Goal: Task Accomplishment & Management: Use online tool/utility

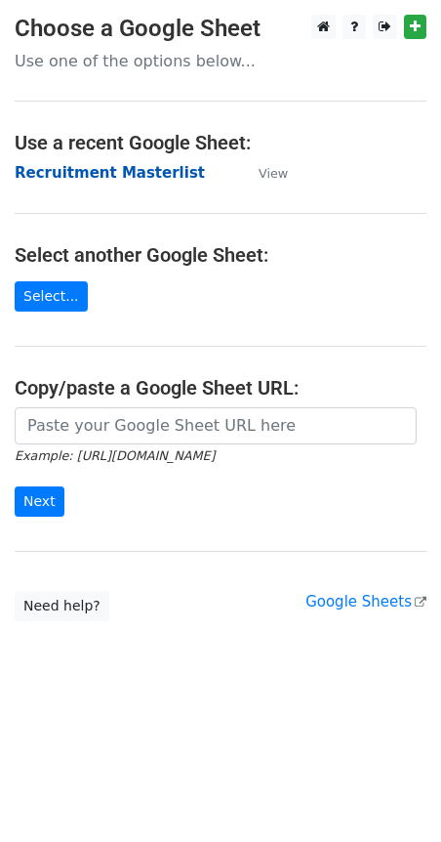
click at [96, 178] on strong "Recruitment Masterlist" at bounding box center [110, 173] width 190 height 18
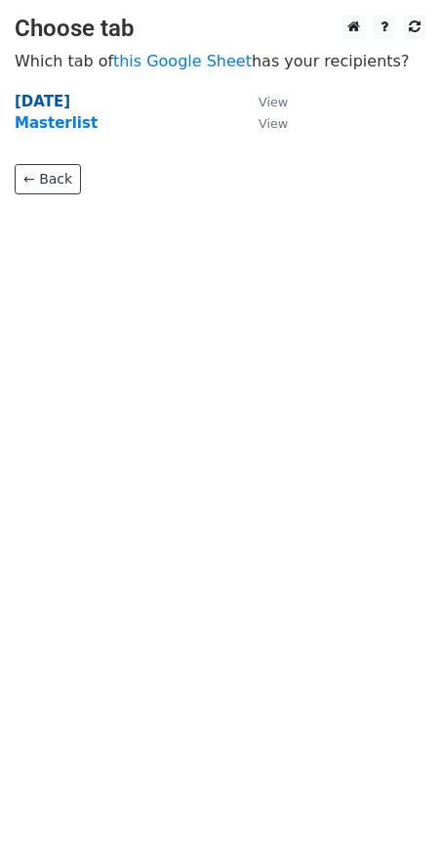
click at [54, 106] on strong "Oct 12" at bounding box center [43, 102] width 56 height 18
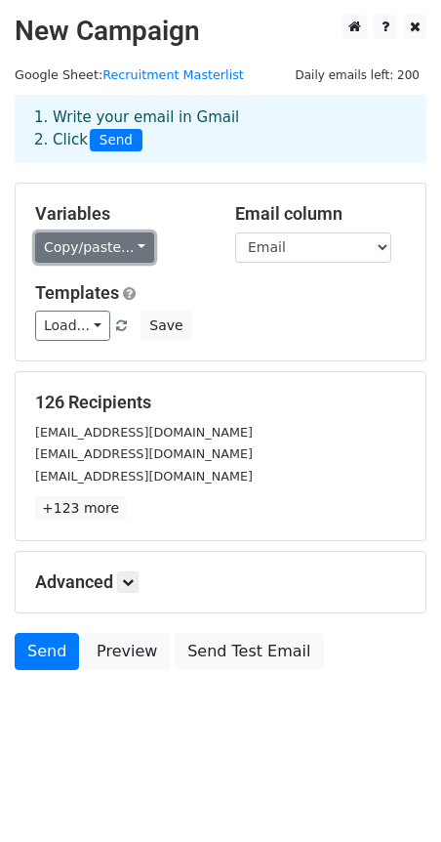
click at [105, 246] on link "Copy/paste..." at bounding box center [94, 247] width 119 height 30
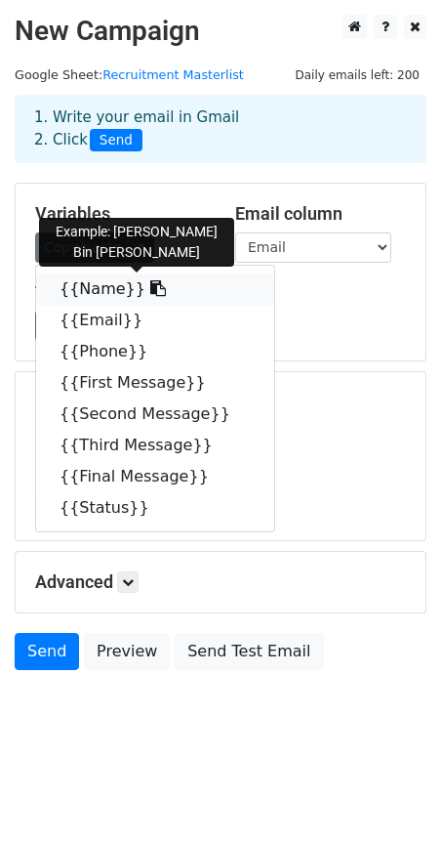
click at [96, 287] on link "{{Name}}" at bounding box center [155, 288] width 238 height 31
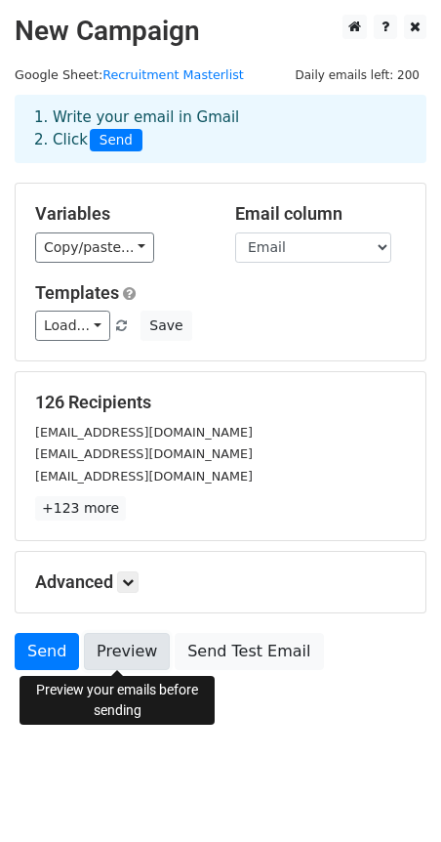
click at [109, 646] on link "Preview" at bounding box center [127, 651] width 86 height 37
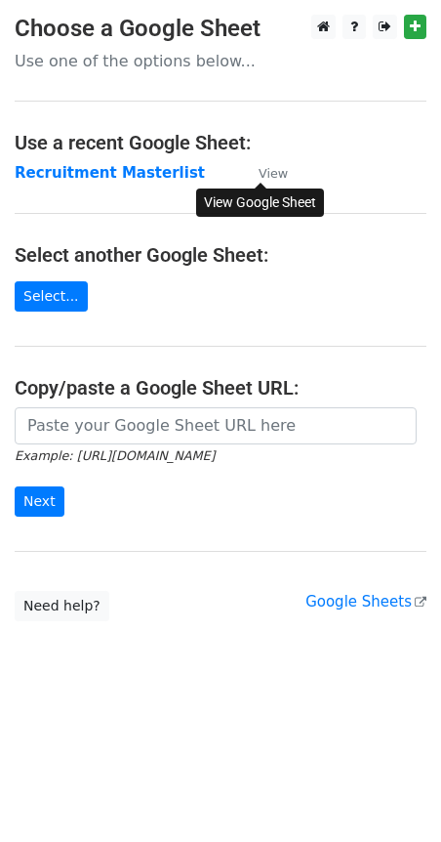
click at [275, 166] on small "View" at bounding box center [273, 173] width 29 height 15
click at [84, 165] on strong "Recruitment Masterlist" at bounding box center [110, 173] width 190 height 18
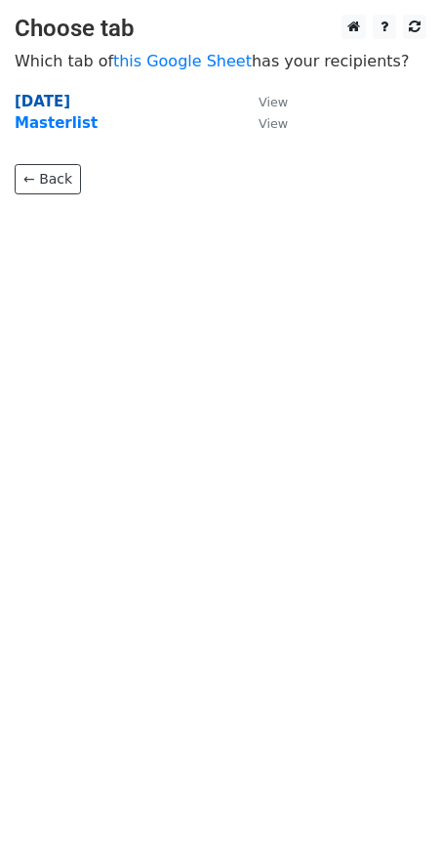
click at [44, 100] on strong "[DATE]" at bounding box center [43, 102] width 56 height 18
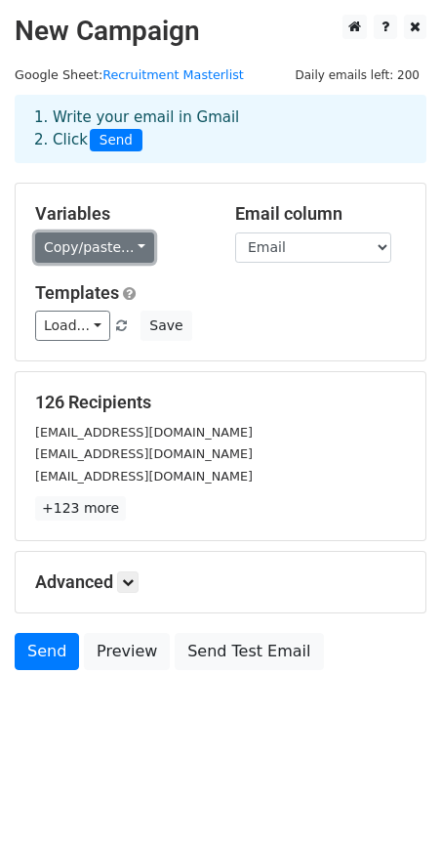
click at [86, 252] on link "Copy/paste..." at bounding box center [94, 247] width 119 height 30
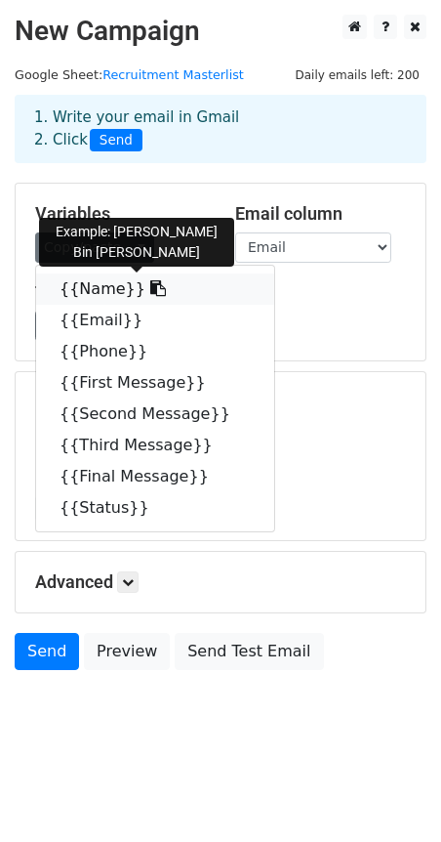
click at [100, 293] on link "{{Name}}" at bounding box center [155, 288] width 238 height 31
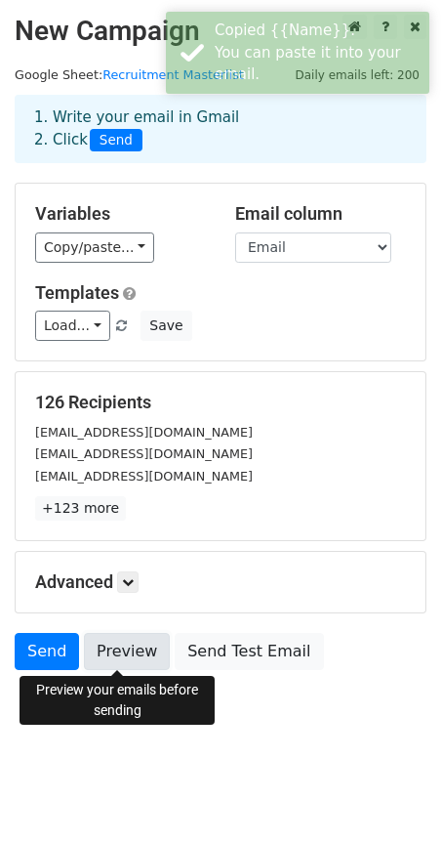
click at [114, 639] on link "Preview" at bounding box center [127, 651] width 86 height 37
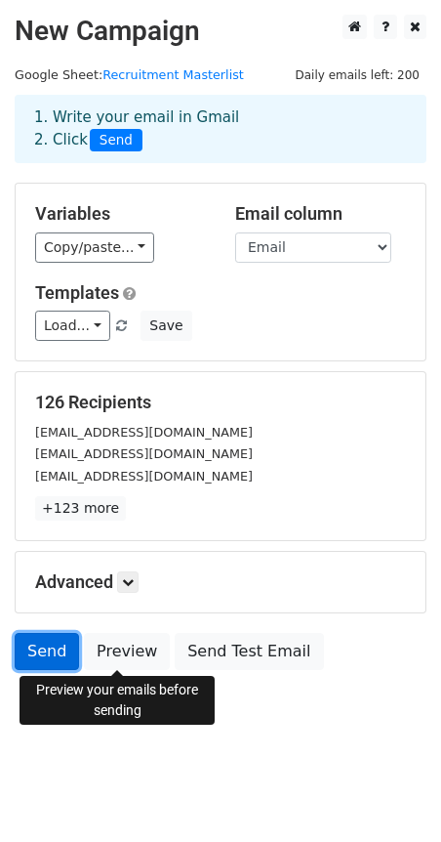
click at [45, 656] on link "Send" at bounding box center [47, 651] width 64 height 37
